Goal: Task Accomplishment & Management: Complete application form

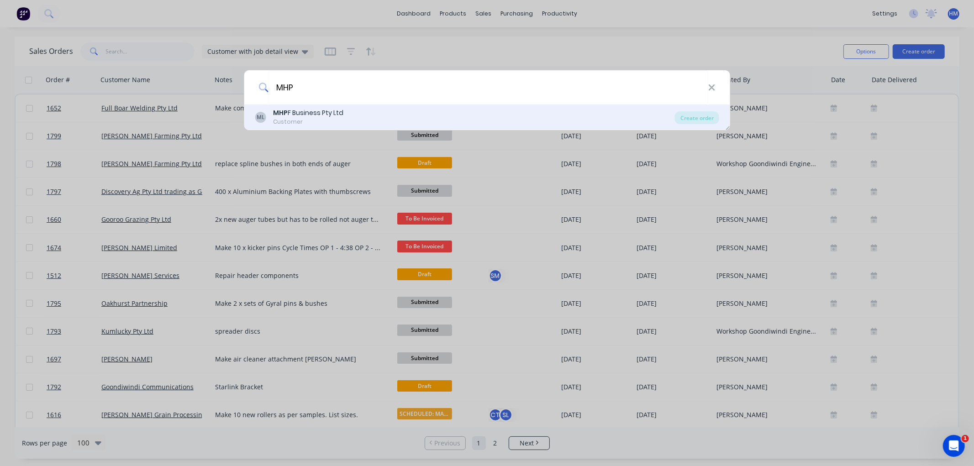
type input "MHP"
click at [335, 113] on div "MHP F Business Pty Ltd" at bounding box center [308, 113] width 70 height 10
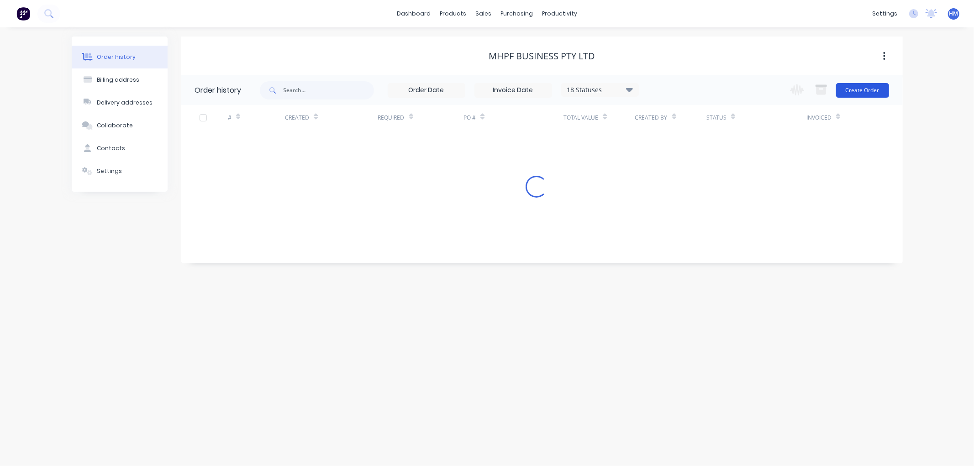
click at [873, 89] on button "Create Order" at bounding box center [862, 90] width 53 height 15
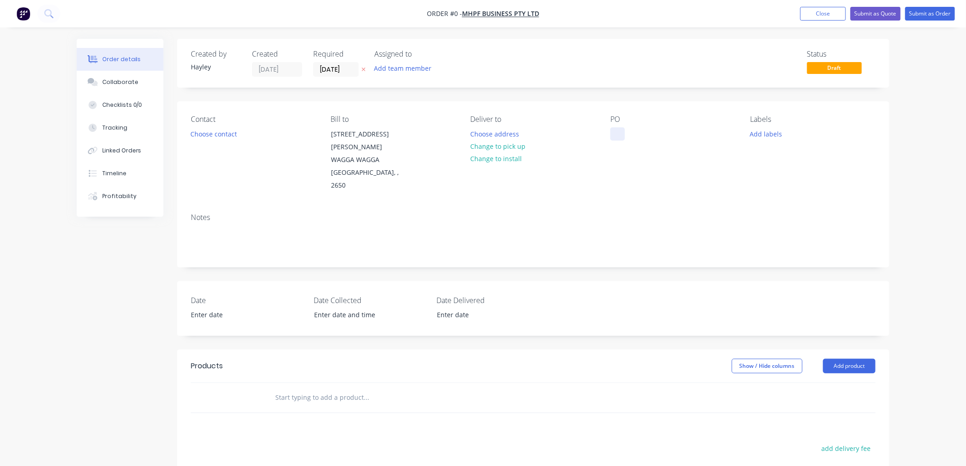
click at [616, 135] on div at bounding box center [617, 133] width 15 height 13
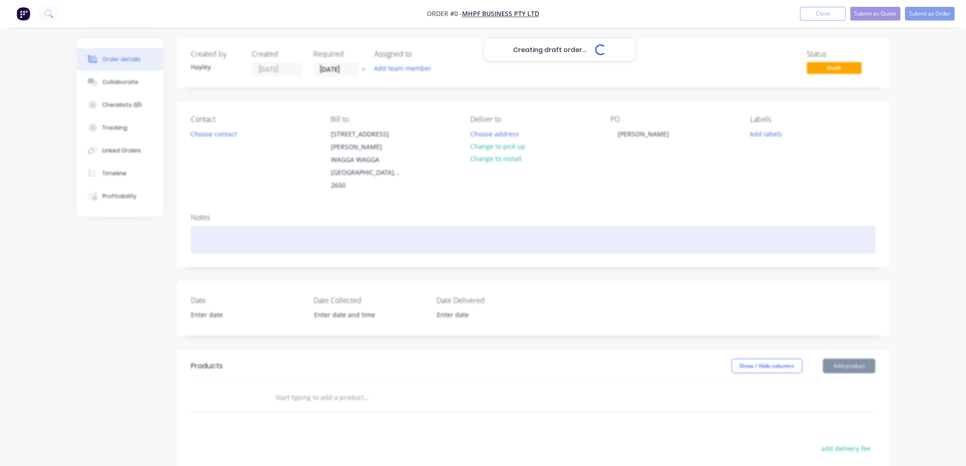
click at [213, 225] on div "Creating draft order... Loading... Order details Collaborate Checklists 0/0 Tra…" at bounding box center [483, 342] width 831 height 607
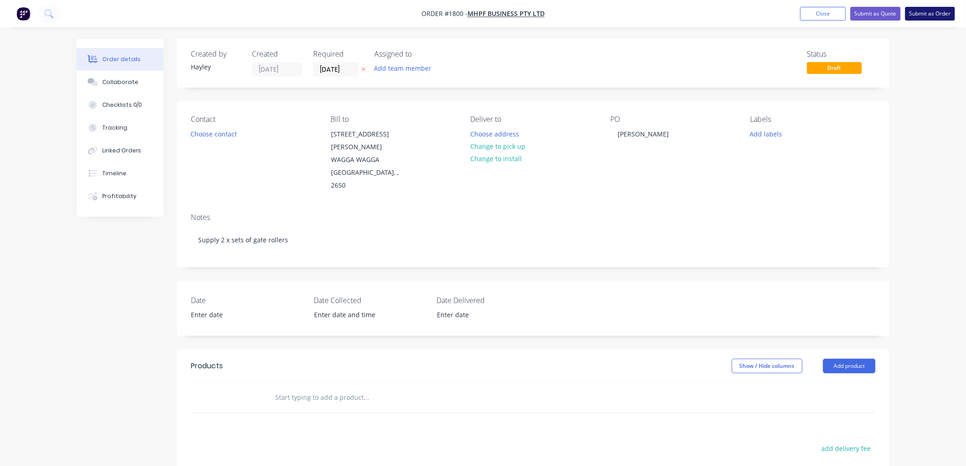
click at [940, 13] on button "Submit as Order" at bounding box center [930, 14] width 50 height 14
